Goal: Check status

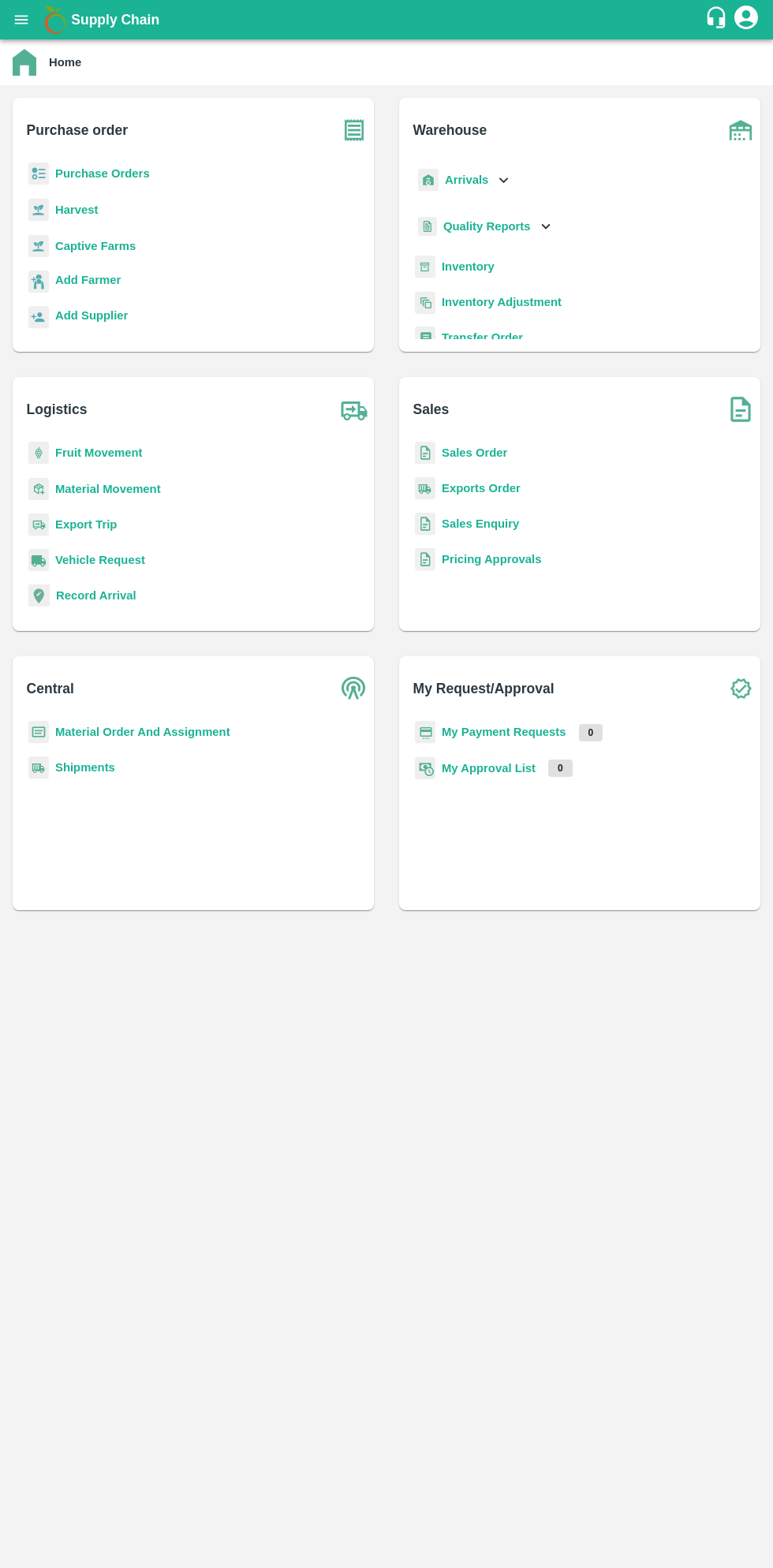
click at [28, 33] on button "open drawer" at bounding box center [22, 20] width 37 height 37
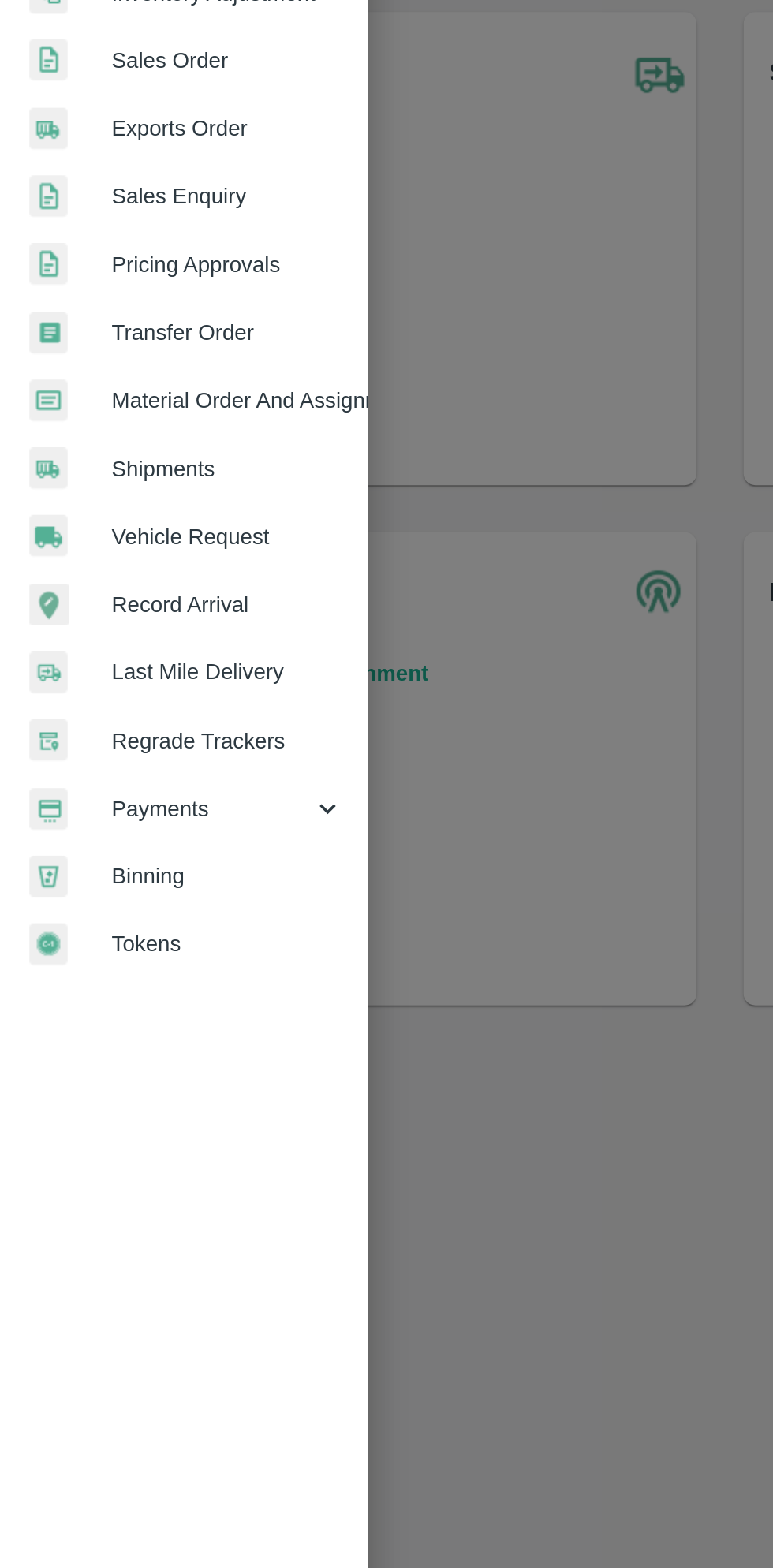
click at [105, 812] on span "Payments" at bounding box center [113, 805] width 107 height 17
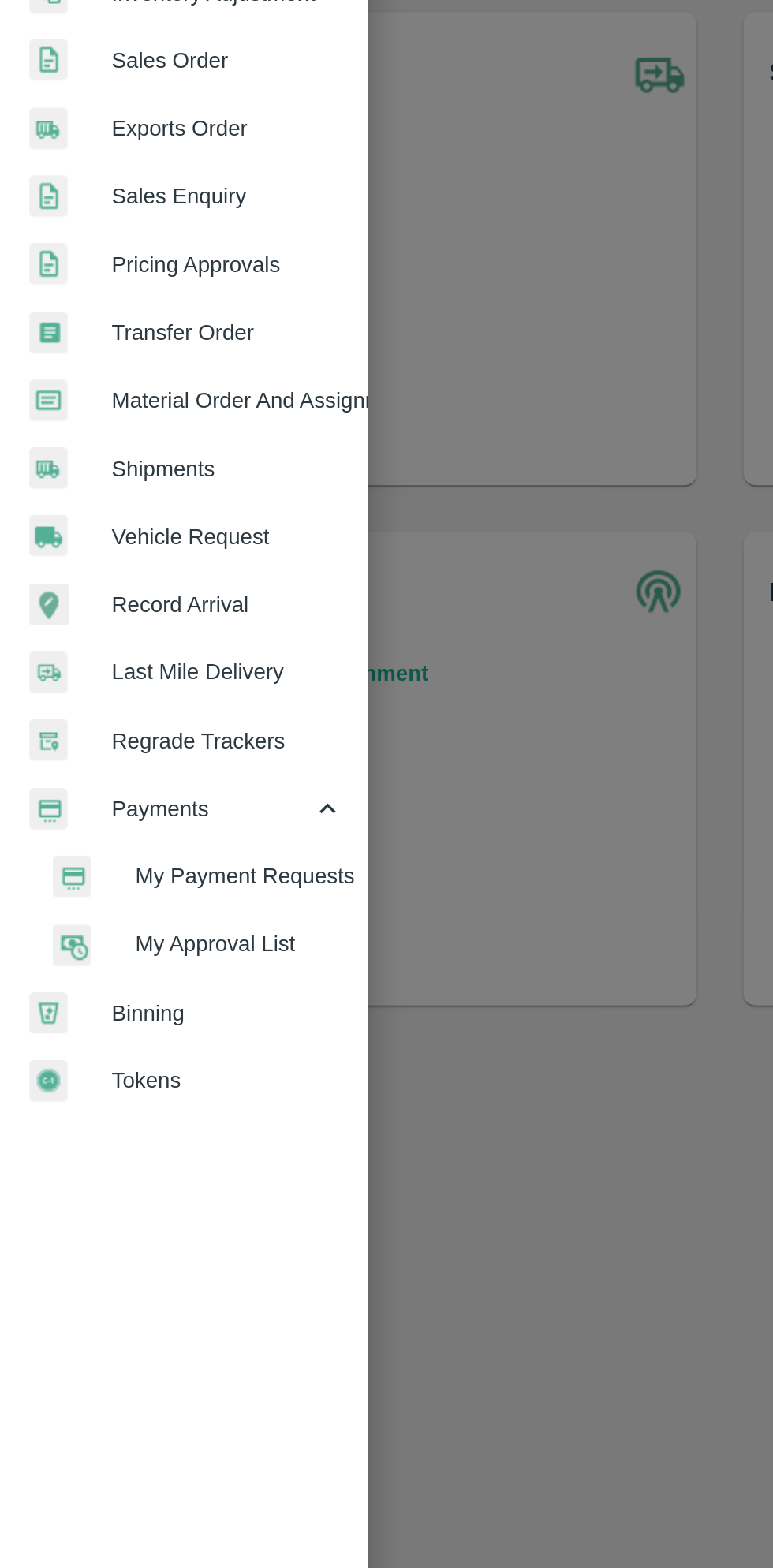
click at [157, 854] on li "My Payment Requests" at bounding box center [105, 841] width 185 height 37
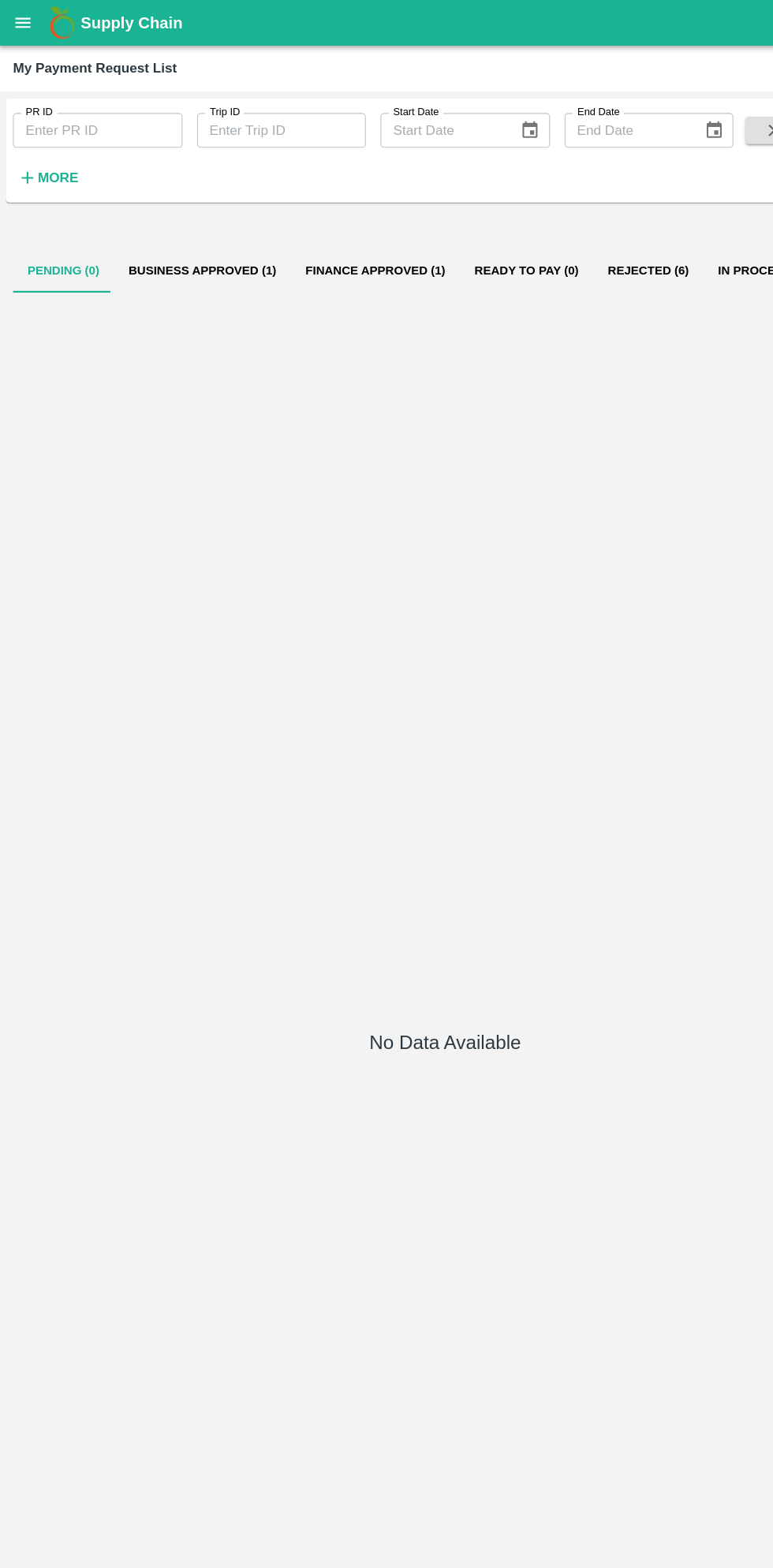
click at [156, 250] on button "Business Approved (1)" at bounding box center [177, 234] width 153 height 38
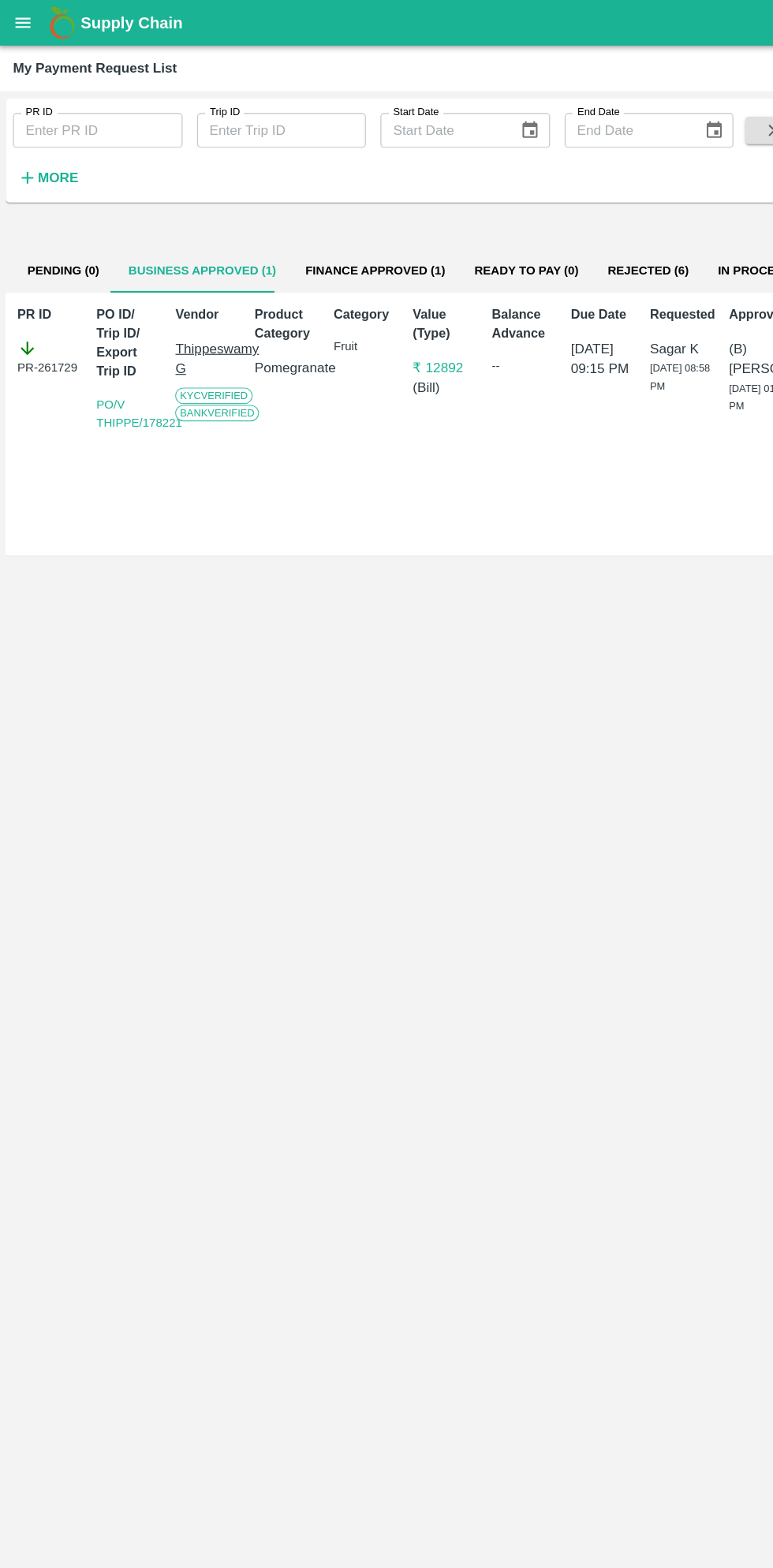
click at [310, 233] on button "Finance Approved (1)" at bounding box center [326, 234] width 146 height 38
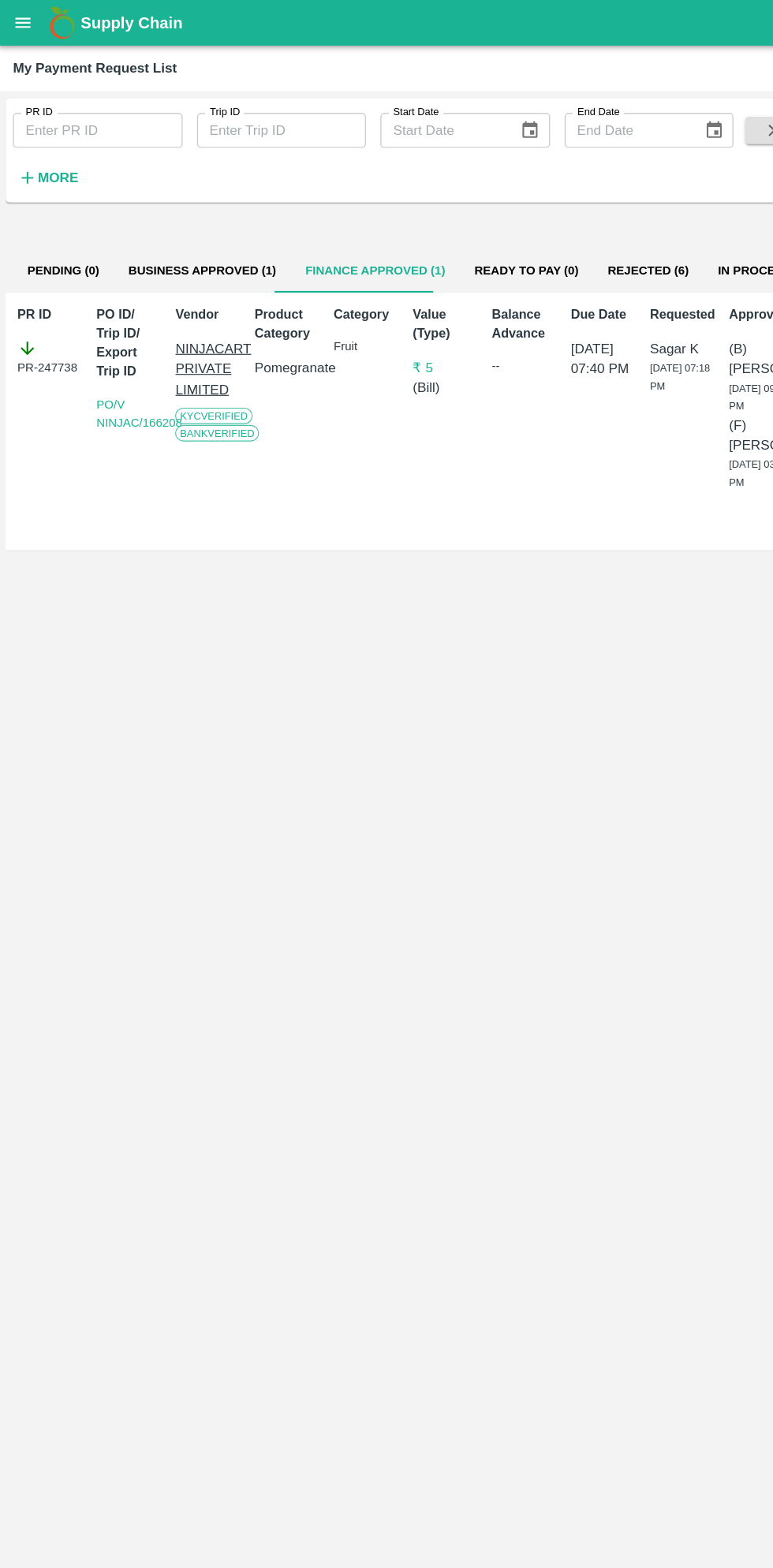
scroll to position [0, 11]
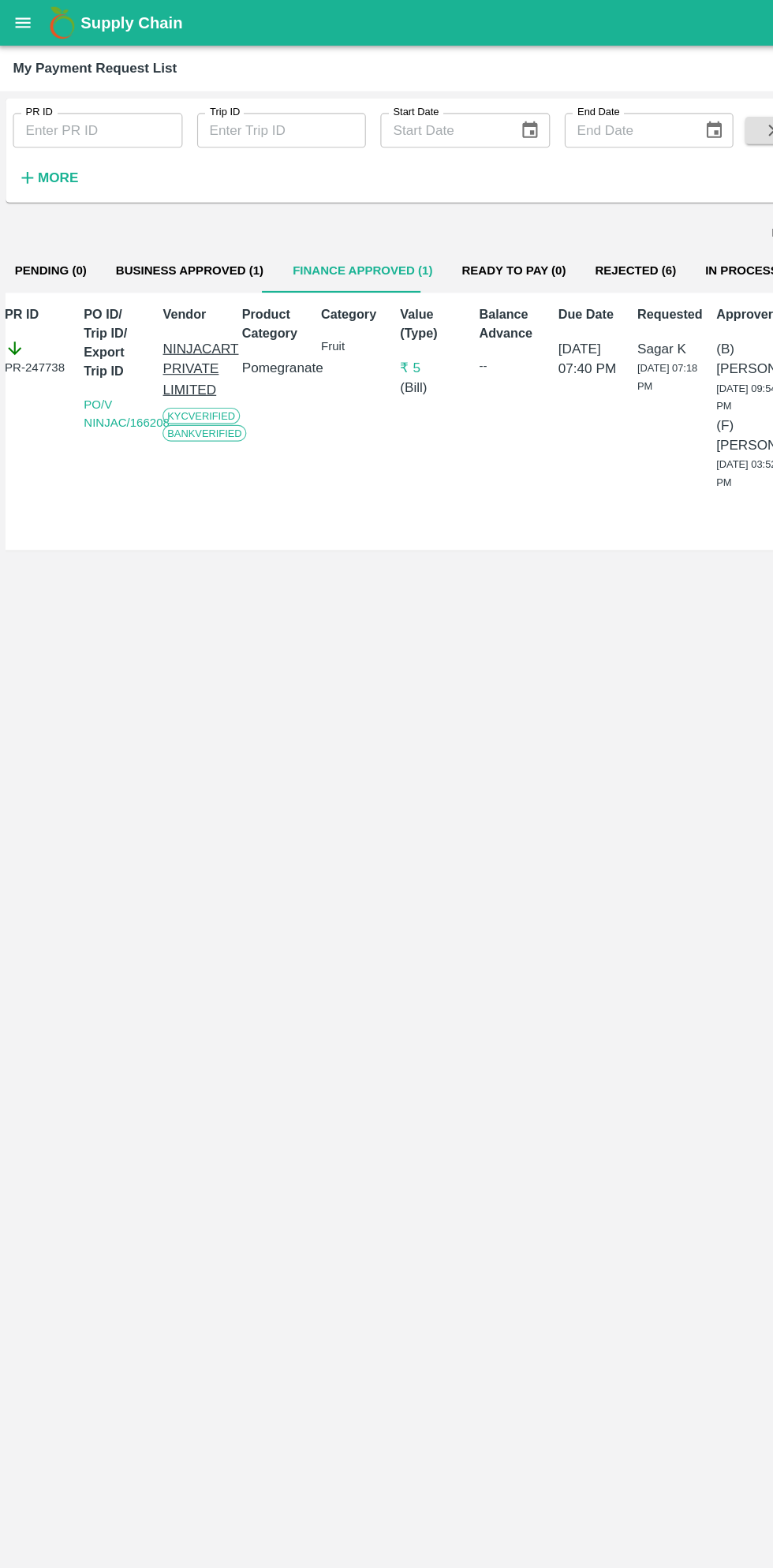
click at [599, 232] on button "In Process (1)" at bounding box center [651, 234] width 104 height 38
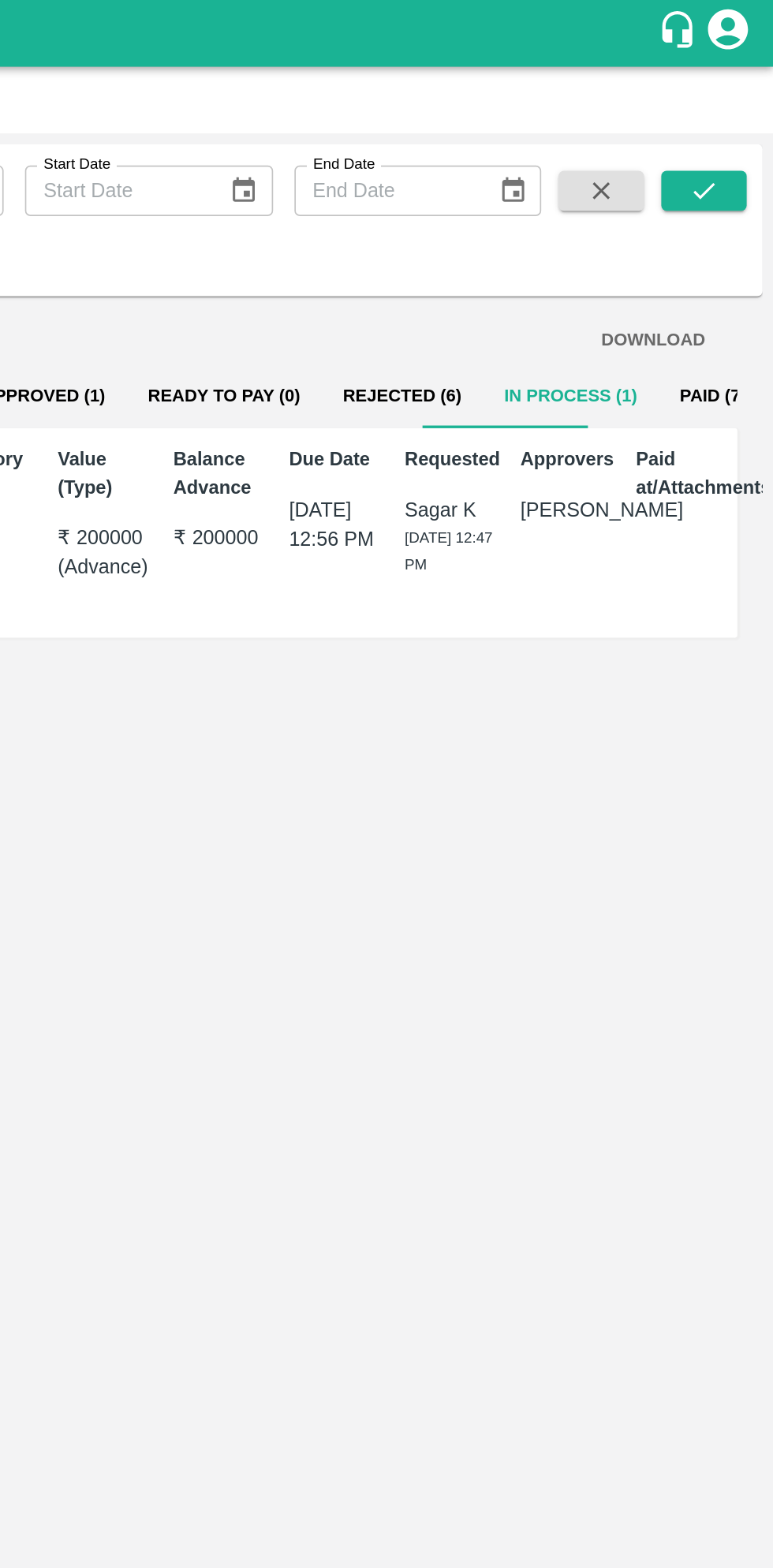
scroll to position [0, 0]
